Goal: Book appointment/travel/reservation

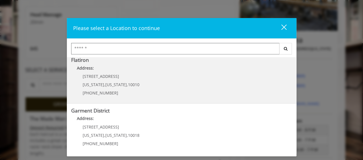
scroll to position [143, 0]
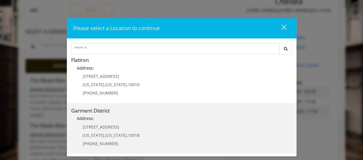
click at [122, 130] on div "[STREET_ADDRESS][US_STATE][US_STATE] (212) 997-4247" at bounding box center [106, 137] width 71 height 25
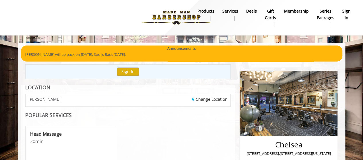
scroll to position [158, 0]
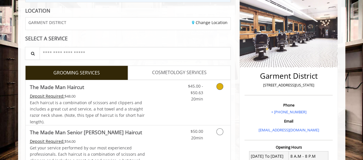
scroll to position [86, 0]
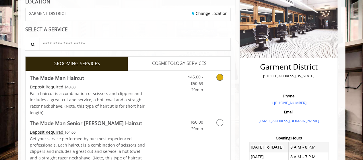
click at [222, 77] on icon "Grooming services" at bounding box center [219, 77] width 7 height 7
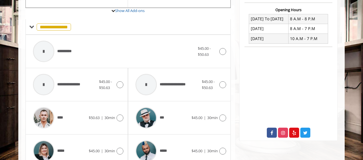
scroll to position [255, 0]
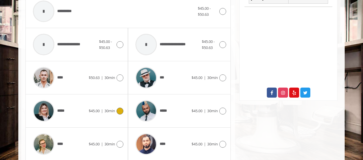
click at [120, 108] on icon at bounding box center [120, 111] width 7 height 7
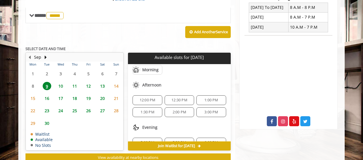
scroll to position [8, 0]
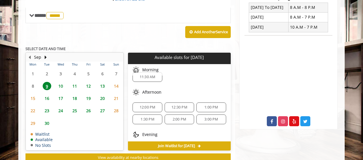
click at [180, 105] on span "12:30 PM" at bounding box center [180, 107] width 16 height 5
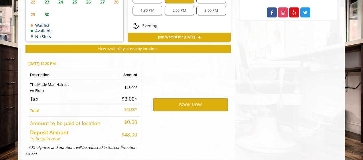
scroll to position [346, 0]
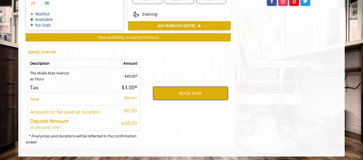
click at [177, 93] on button "BOOK NOW" at bounding box center [190, 93] width 75 height 13
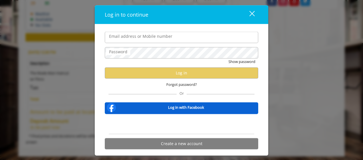
type input "**********"
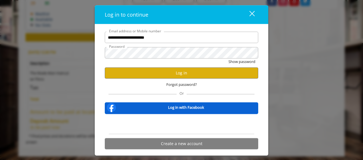
scroll to position [0, 0]
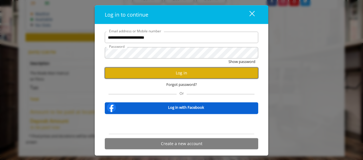
click at [179, 74] on button "Log in" at bounding box center [182, 72] width 154 height 11
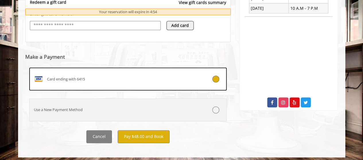
scroll to position [247, 0]
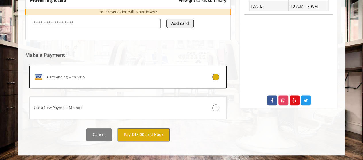
click at [148, 135] on button "Pay $48.00 and Book" at bounding box center [144, 134] width 52 height 13
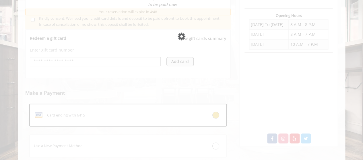
scroll to position [200, 0]
